Goal: Understand process/instructions: Learn how to perform a task or action

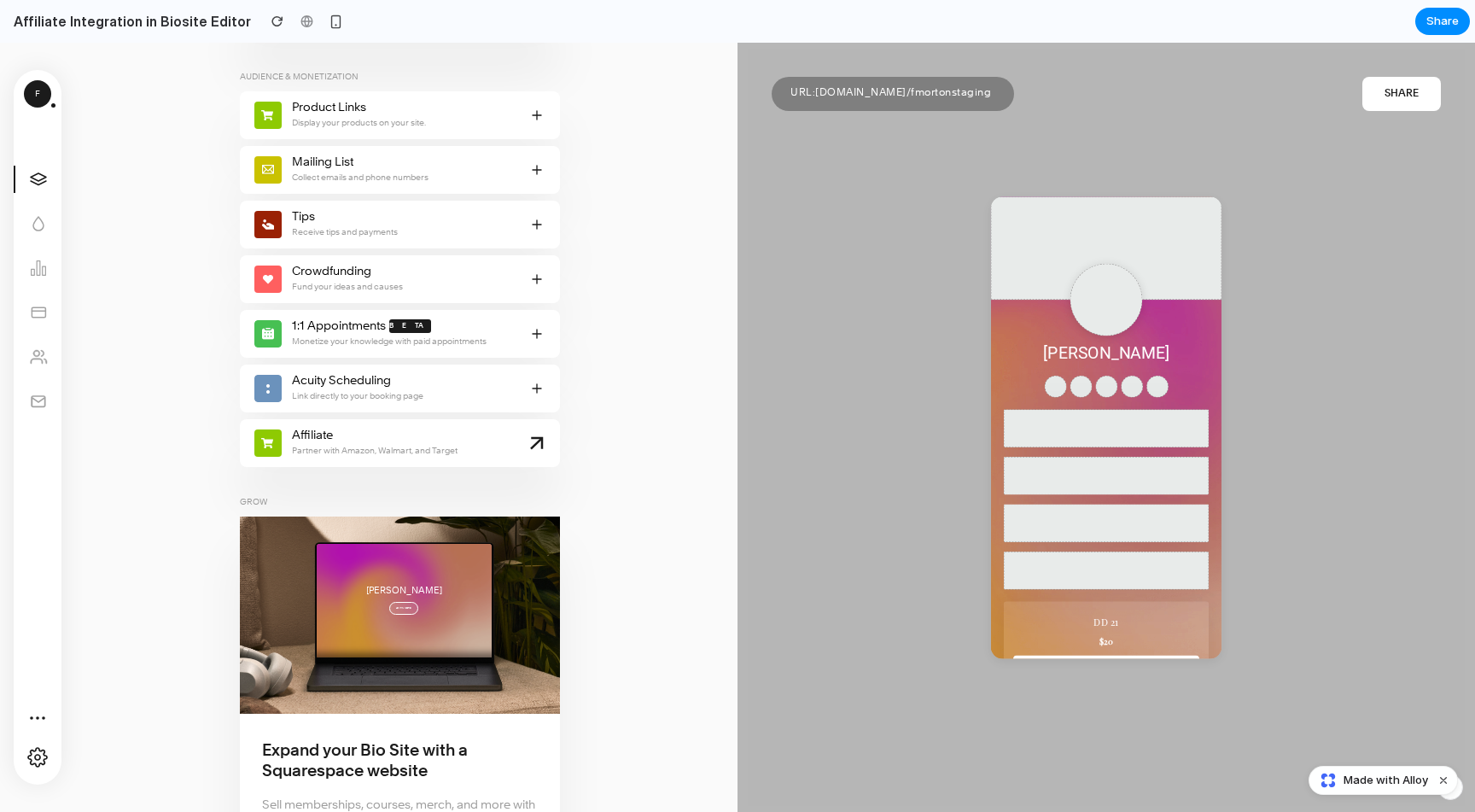
scroll to position [958, 0]
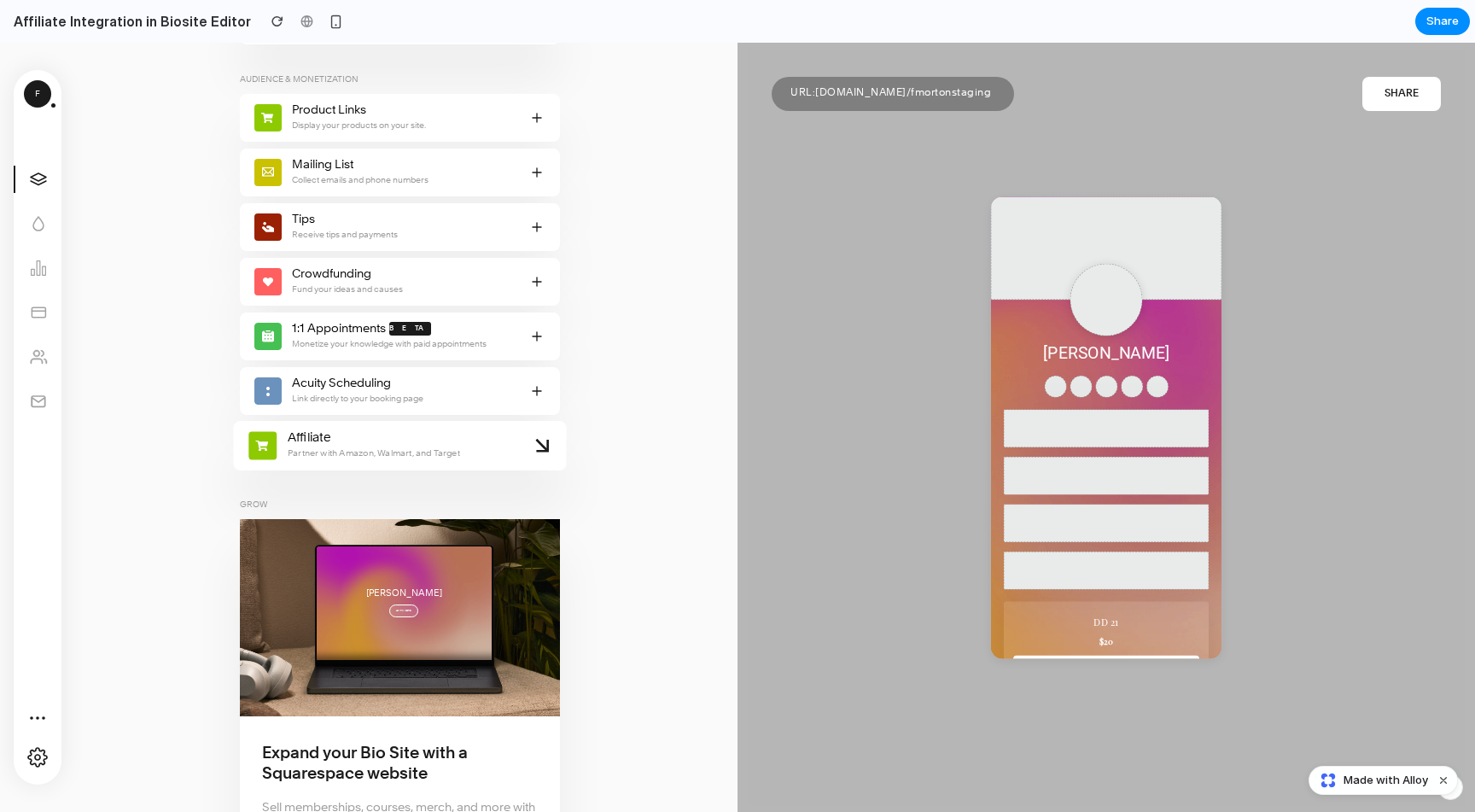
click at [507, 439] on span "Affiliate Partner with Amazon, Walmart, and Target" at bounding box center [404, 445] width 249 height 31
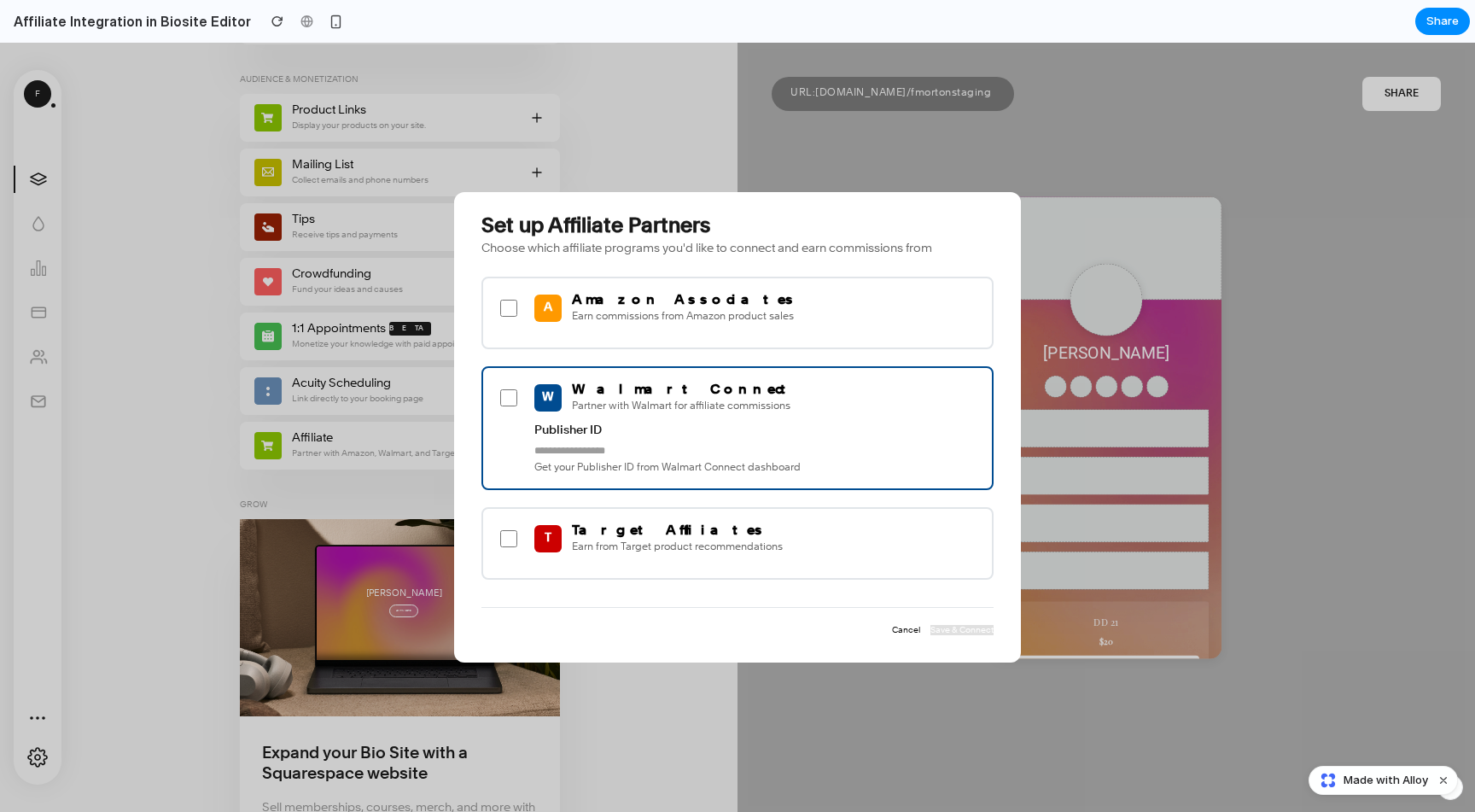
click at [820, 466] on p "Get your Publisher ID from Walmart Connect dashboard" at bounding box center [756, 468] width 444 height 12
click at [803, 199] on div "Set up Affiliate Partners Choose which affiliate programs you'd like to connect…" at bounding box center [737, 427] width 566 height 471
